Goal: Task Accomplishment & Management: Use online tool/utility

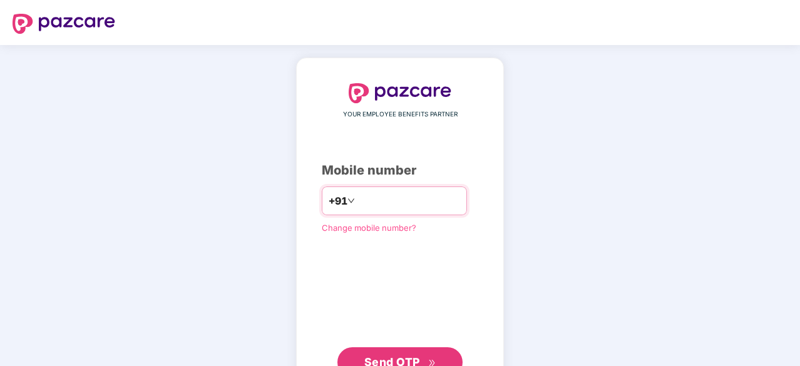
click at [426, 203] on input "number" at bounding box center [408, 201] width 103 height 20
type input "**********"
click at [408, 356] on span "Send OTP" at bounding box center [392, 360] width 56 height 13
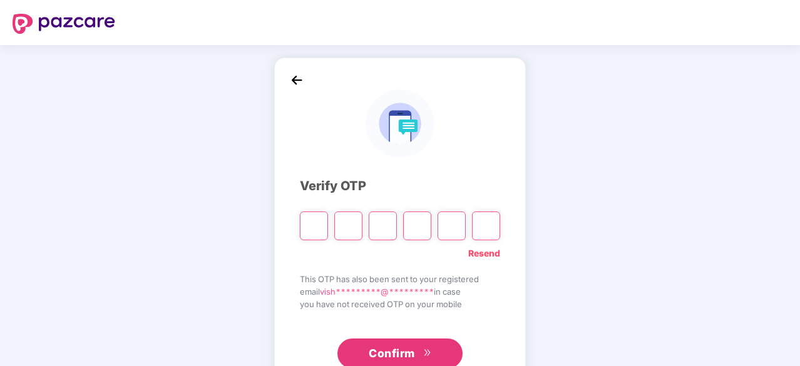
type input "*"
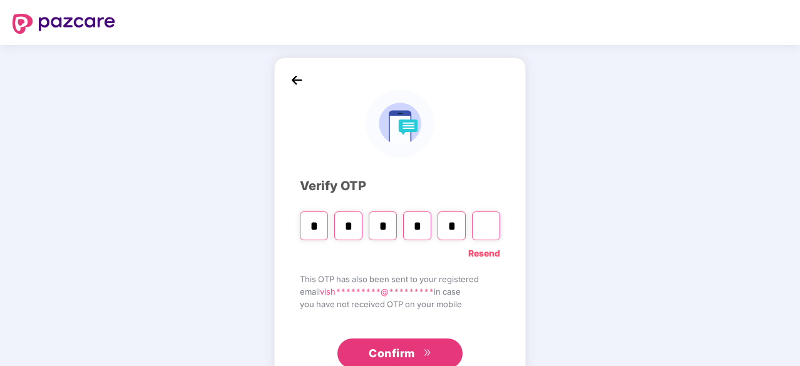
type input "*"
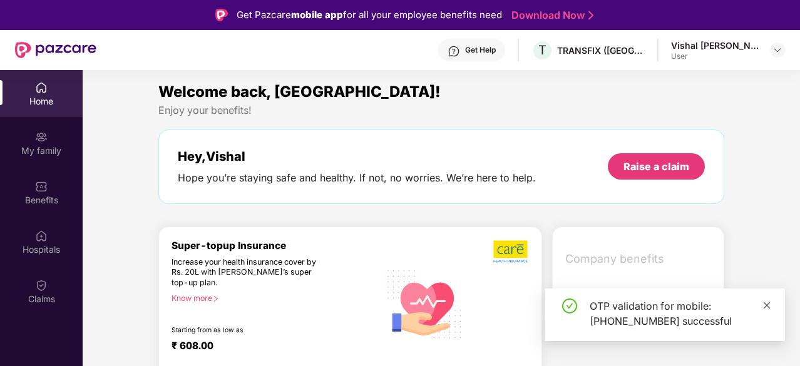
click at [767, 303] on icon "close" at bounding box center [766, 305] width 9 height 9
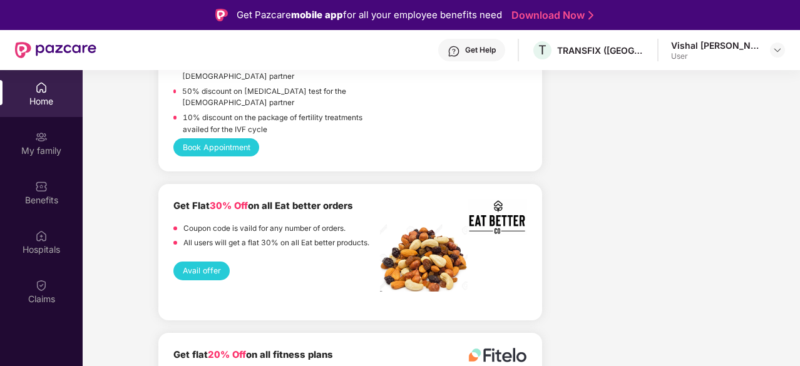
scroll to position [2726, 0]
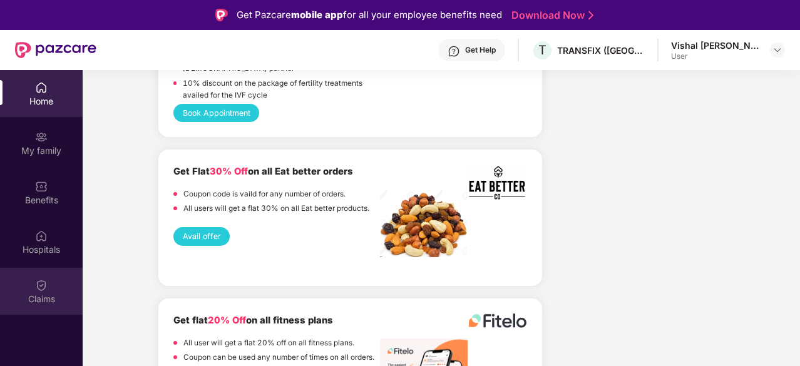
click at [43, 290] on img at bounding box center [41, 285] width 13 height 13
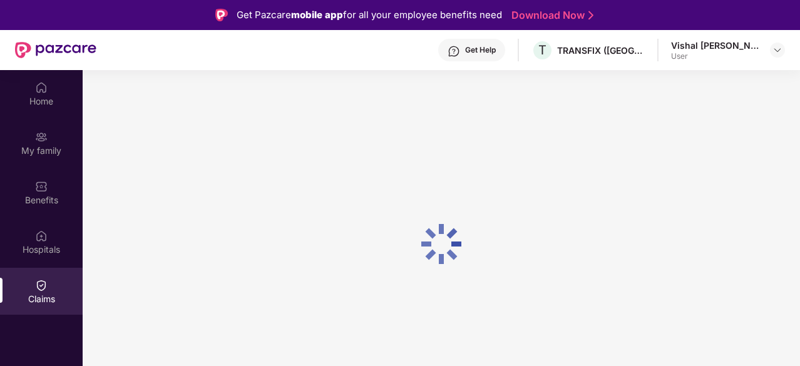
scroll to position [0, 0]
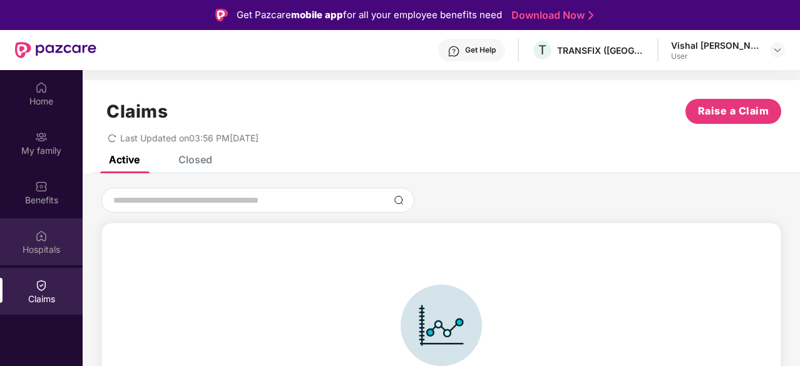
click at [44, 232] on img at bounding box center [41, 236] width 13 height 13
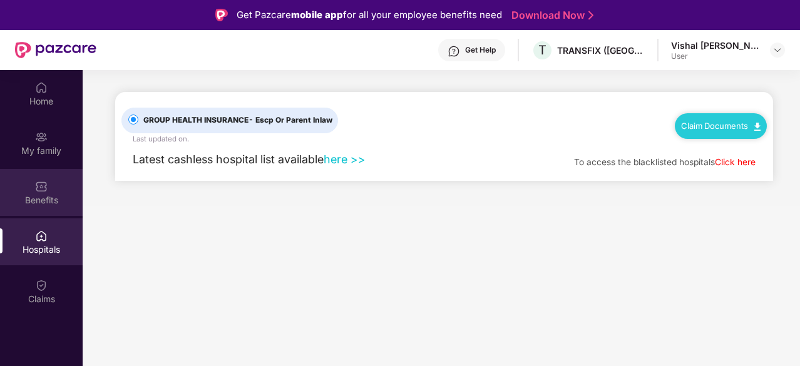
click at [39, 187] on img at bounding box center [41, 186] width 13 height 13
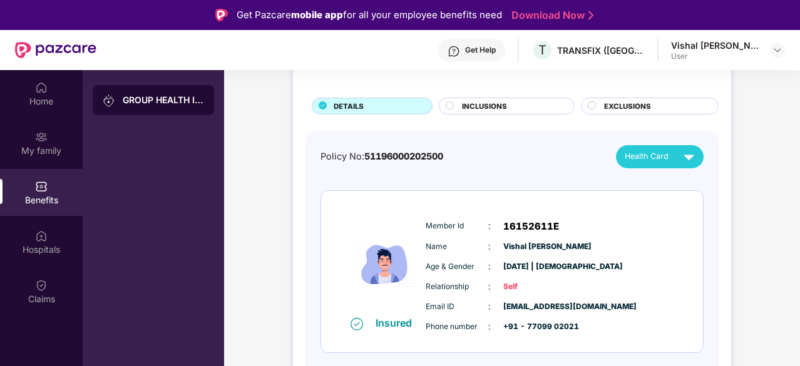
scroll to position [188, 0]
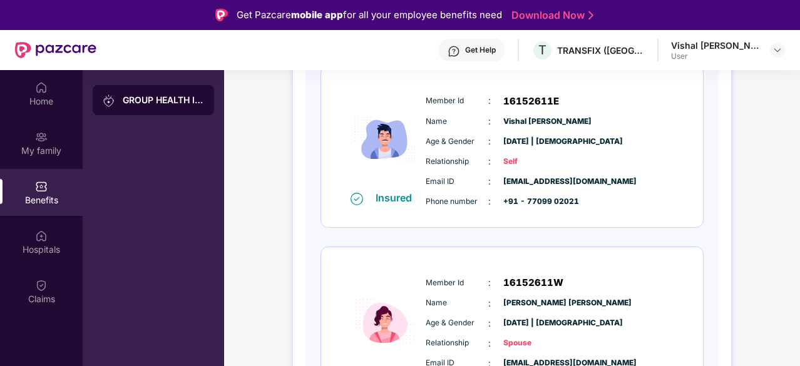
click at [591, 156] on div "Relationship : Self" at bounding box center [550, 162] width 248 height 14
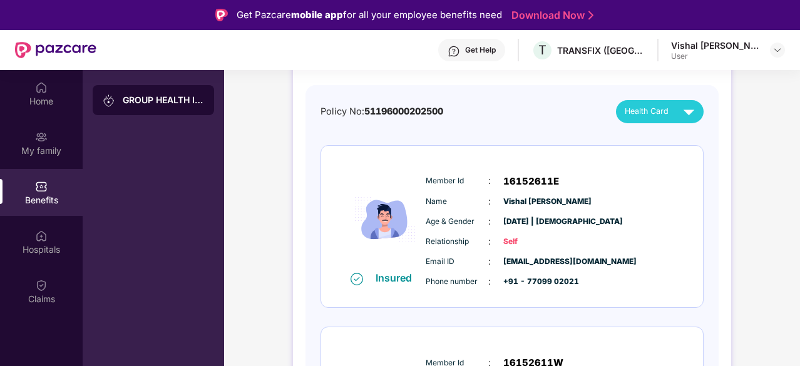
scroll to position [63, 0]
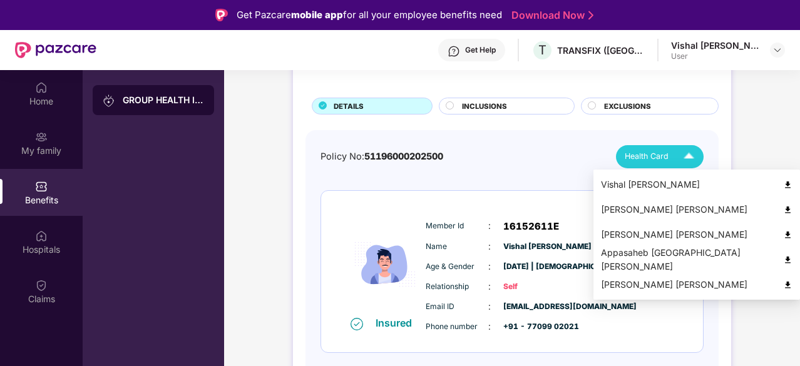
click at [686, 150] on img at bounding box center [689, 157] width 22 height 22
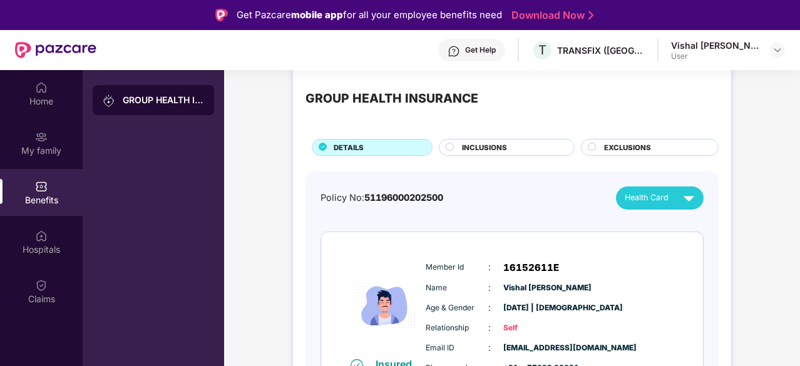
scroll to position [0, 0]
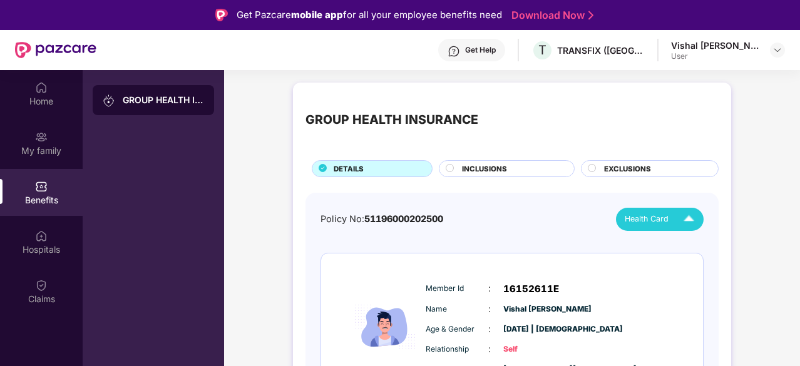
click at [697, 218] on img at bounding box center [689, 219] width 22 height 22
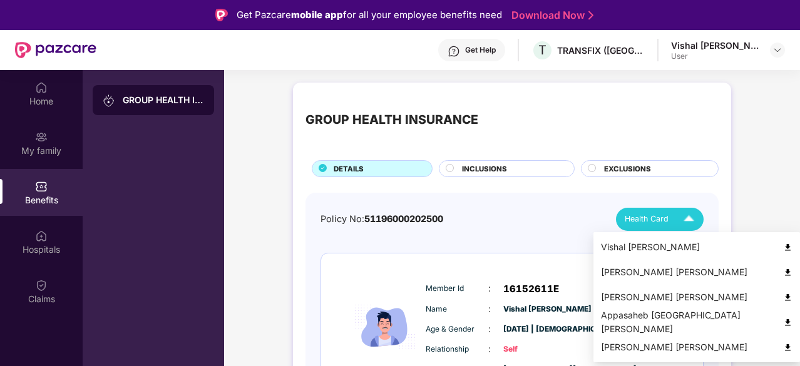
click at [783, 297] on img at bounding box center [787, 297] width 9 height 9
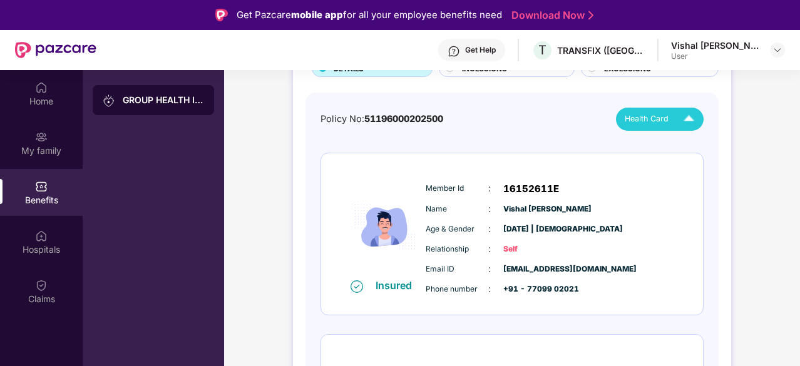
scroll to position [313, 0]
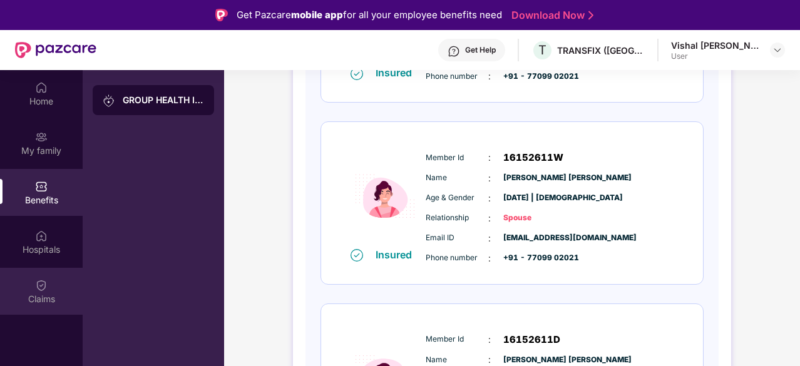
click at [45, 297] on div "Claims" at bounding box center [41, 299] width 83 height 13
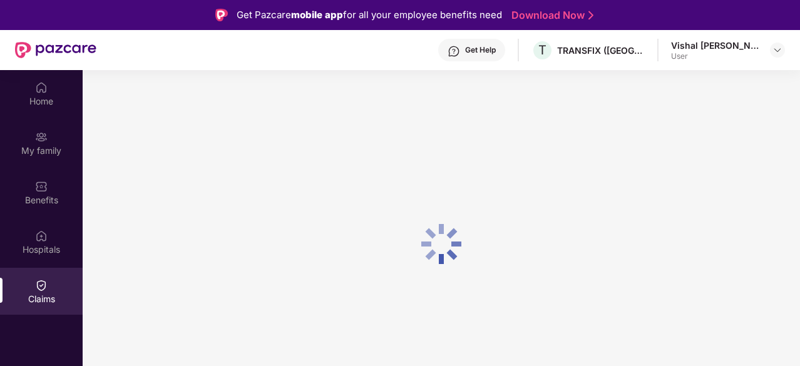
scroll to position [0, 0]
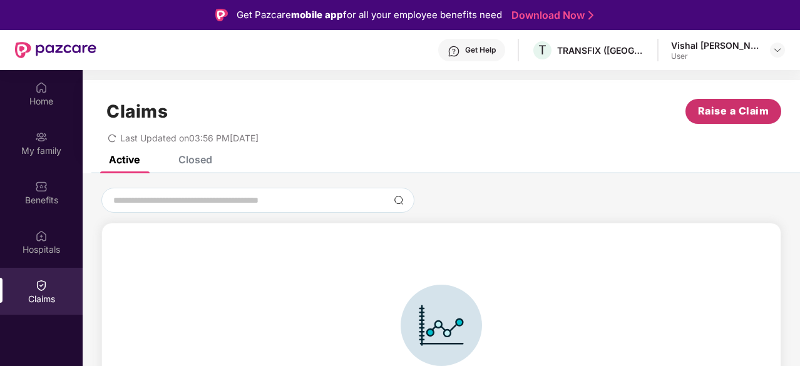
click at [722, 111] on span "Raise a Claim" at bounding box center [733, 111] width 71 height 16
